Goal: Information Seeking & Learning: Learn about a topic

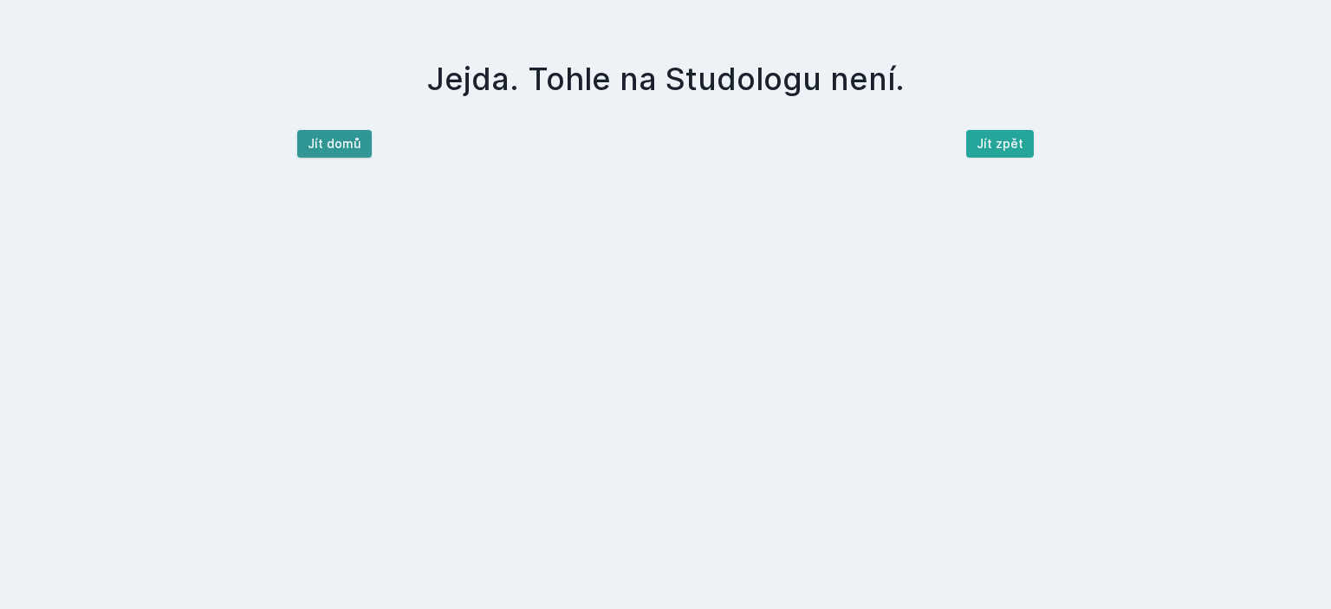
click at [357, 150] on button "Jít domů" at bounding box center [334, 144] width 74 height 28
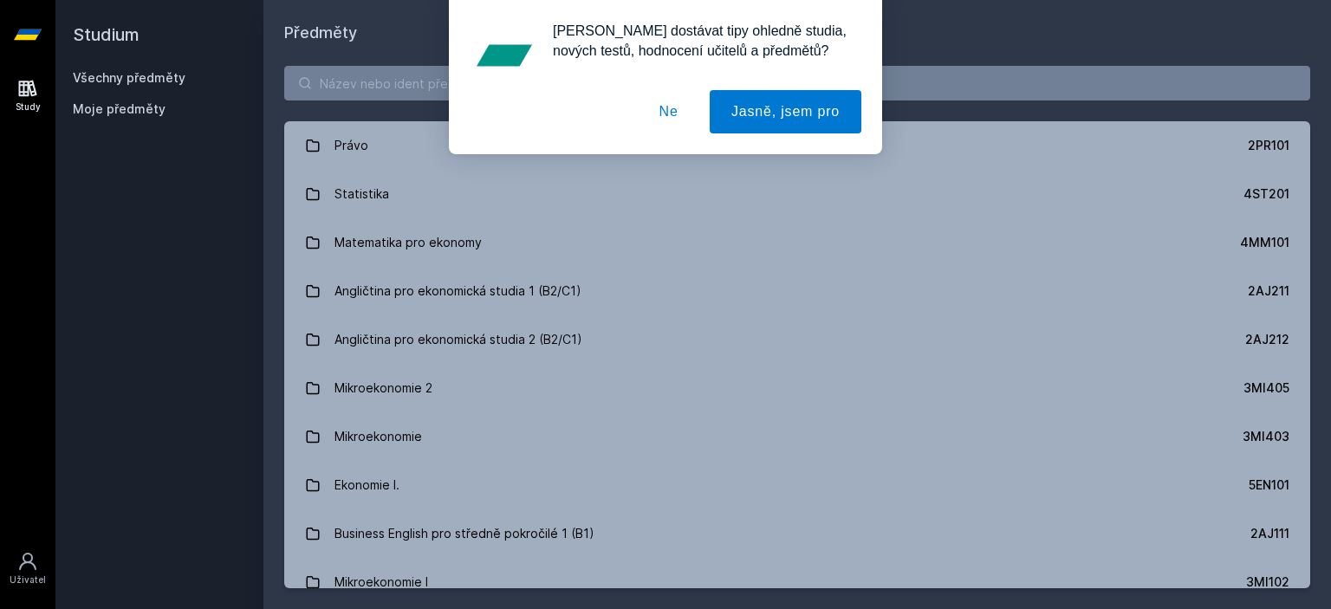
click at [671, 129] on button "Ne" at bounding box center [669, 111] width 62 height 43
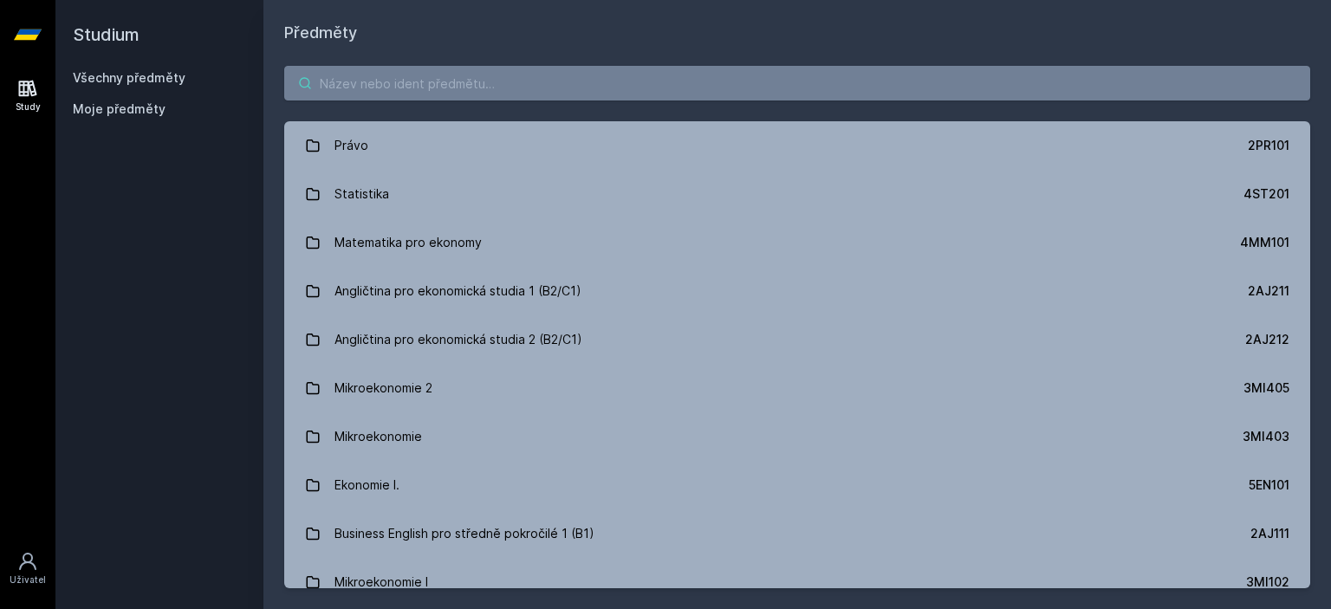
click at [618, 72] on input "search" at bounding box center [797, 83] width 1026 height 35
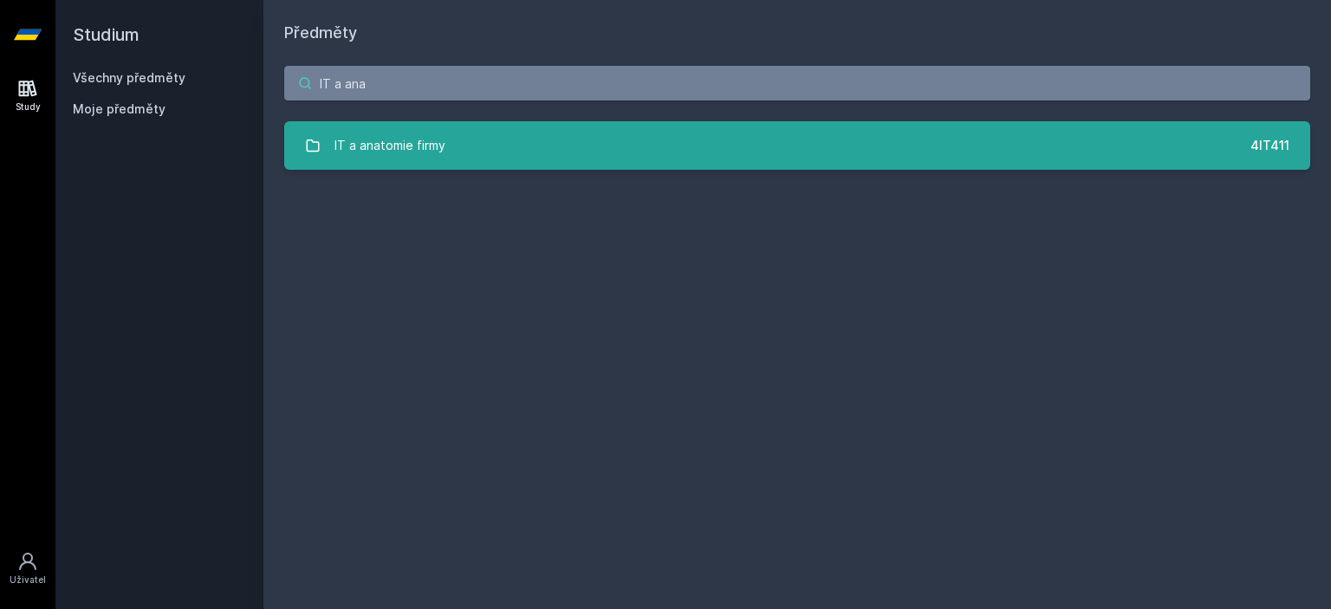
type input "IT a ana"
click at [512, 141] on link "IT a anatomie firmy 4IT411" at bounding box center [797, 145] width 1026 height 49
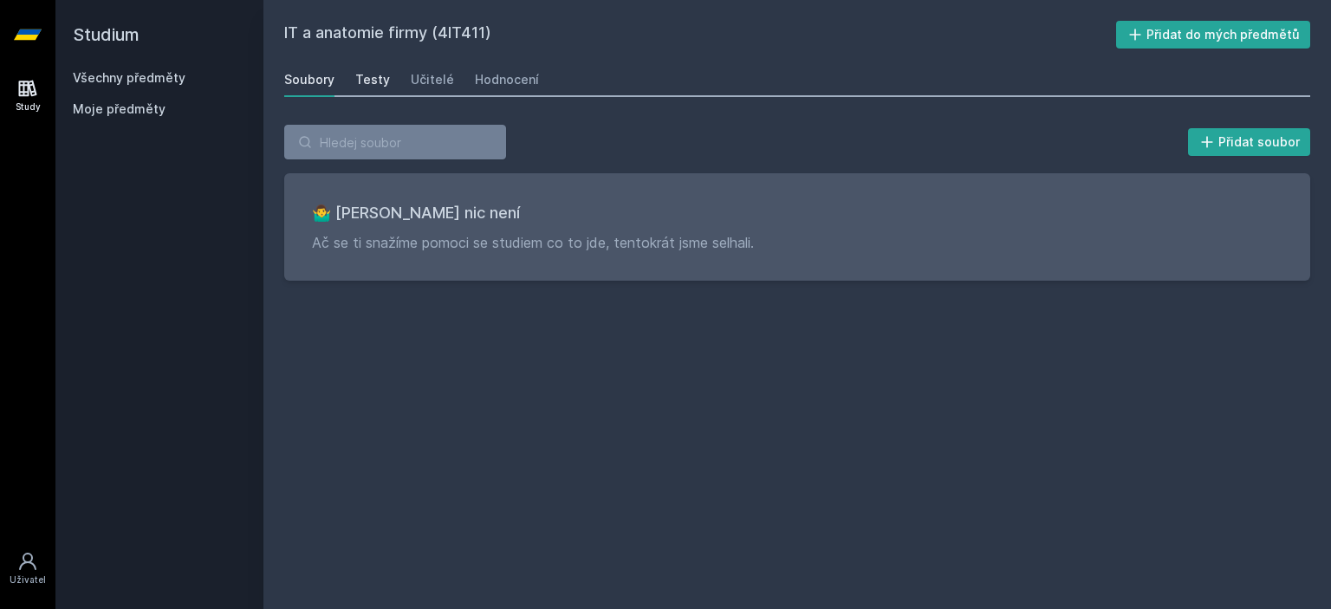
click at [367, 93] on link "Testy" at bounding box center [372, 79] width 35 height 35
click at [434, 96] on div "Soubory Testy Učitelé Hodnocení" at bounding box center [797, 79] width 1026 height 35
click at [436, 91] on link "Učitelé" at bounding box center [432, 79] width 43 height 35
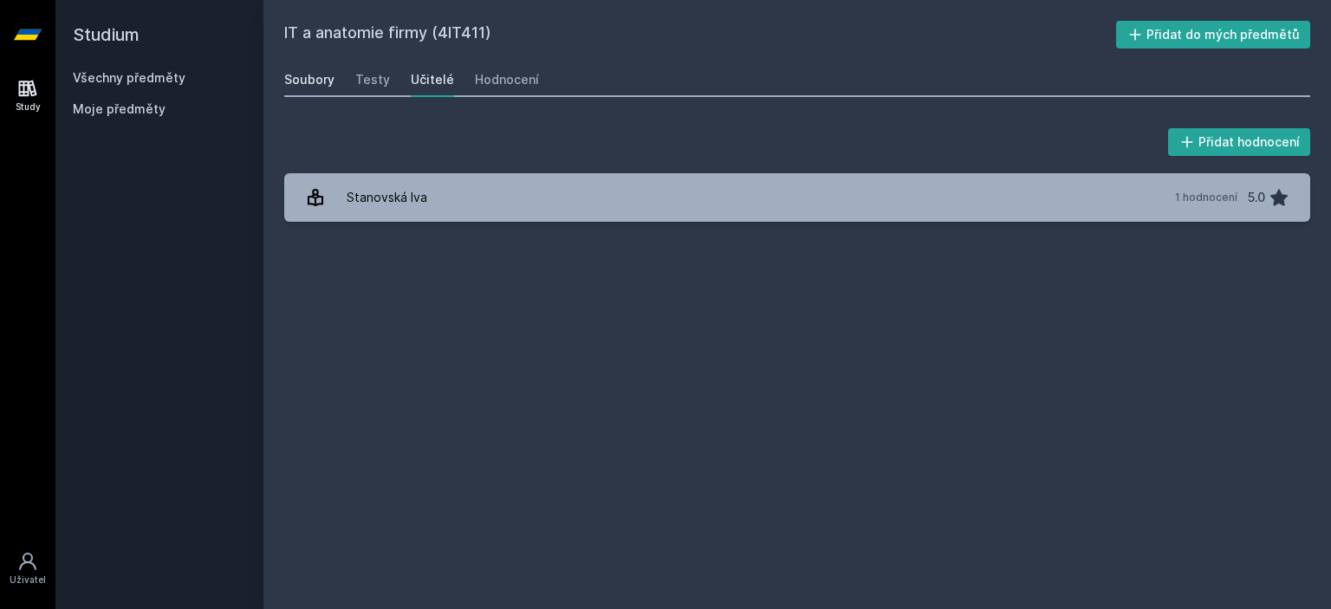
click at [300, 74] on div "Soubory" at bounding box center [309, 79] width 50 height 17
